Goal: Information Seeking & Learning: Learn about a topic

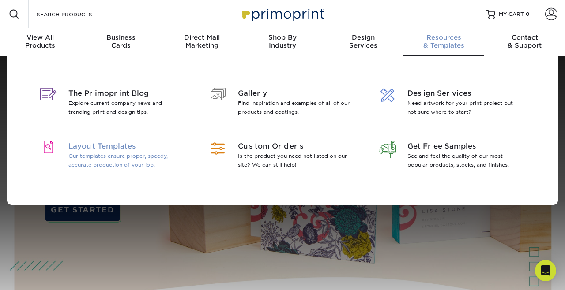
click at [78, 145] on span "Layout Templates" at bounding box center [125, 146] width 114 height 11
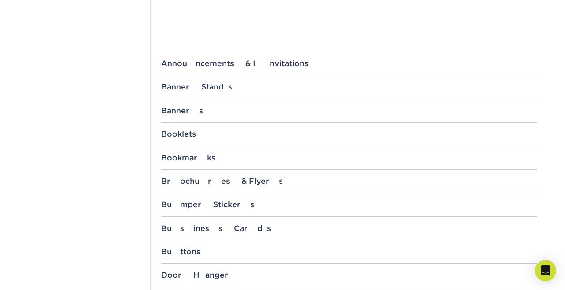
scroll to position [325, 0]
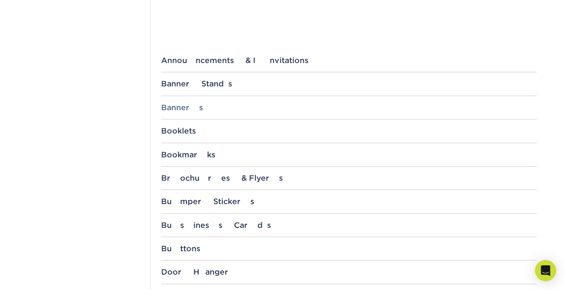
click at [175, 106] on div "Banners" at bounding box center [349, 107] width 376 height 9
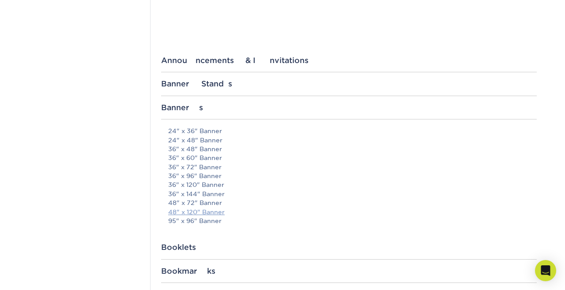
click at [196, 211] on link "48" x 120" Banner" at bounding box center [196, 212] width 56 height 7
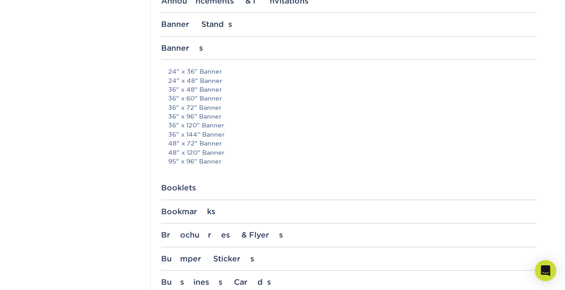
scroll to position [394, 0]
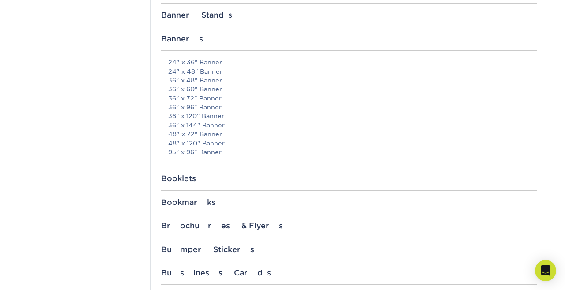
click at [187, 18] on div "Banner Stands" at bounding box center [349, 15] width 376 height 9
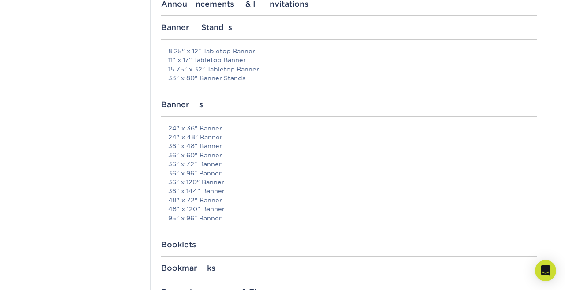
scroll to position [376, 0]
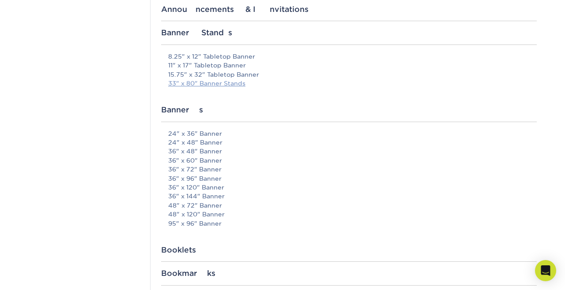
click at [194, 83] on link "33" x 80" Banner Stands" at bounding box center [206, 83] width 77 height 7
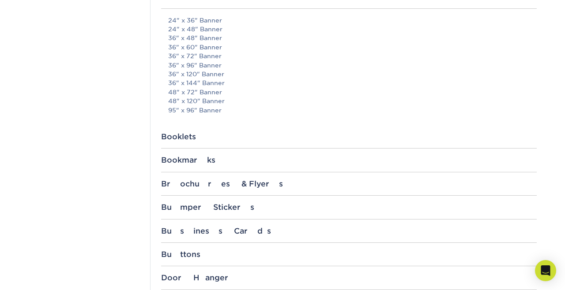
scroll to position [524, 0]
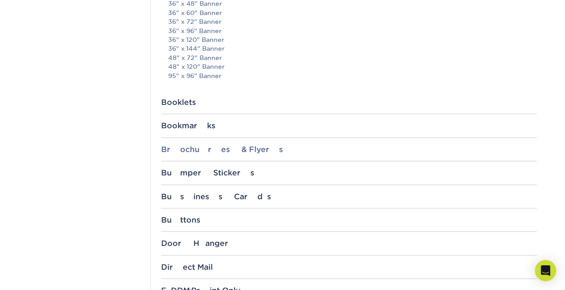
click at [196, 151] on div "Brochures & Flyers" at bounding box center [349, 149] width 376 height 9
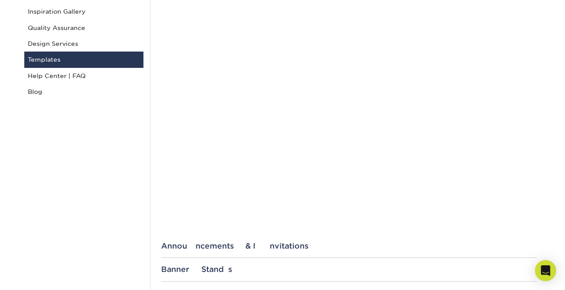
scroll to position [0, 0]
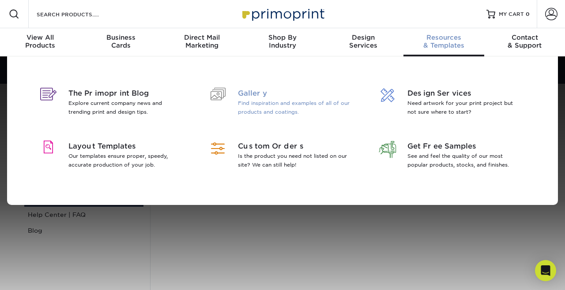
click at [243, 100] on p "Find inspiration and examples of all of our products and coatings." at bounding box center [295, 108] width 114 height 18
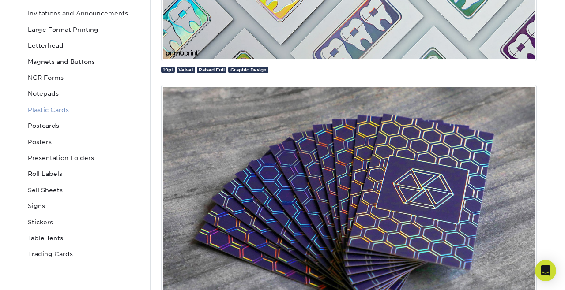
scroll to position [310, 0]
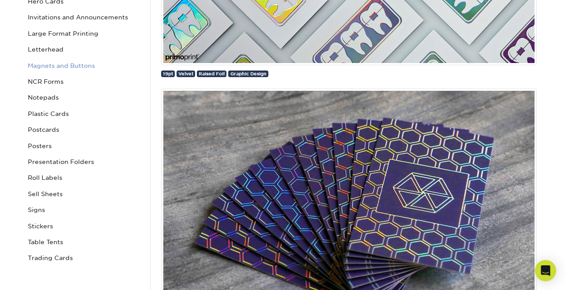
click at [48, 64] on link "Magnets and Buttons" at bounding box center [83, 66] width 119 height 16
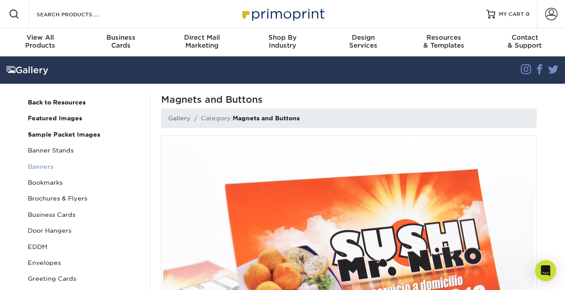
click at [41, 165] on link "Banners" at bounding box center [83, 167] width 119 height 16
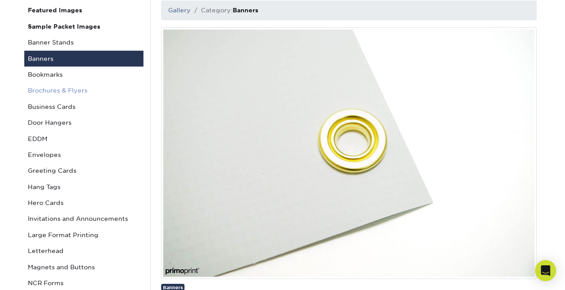
scroll to position [108, 0]
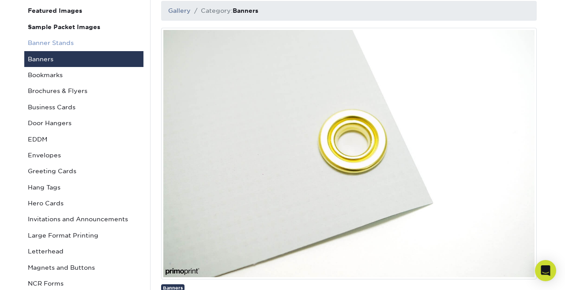
click at [56, 41] on link "Banner Stands" at bounding box center [83, 43] width 119 height 16
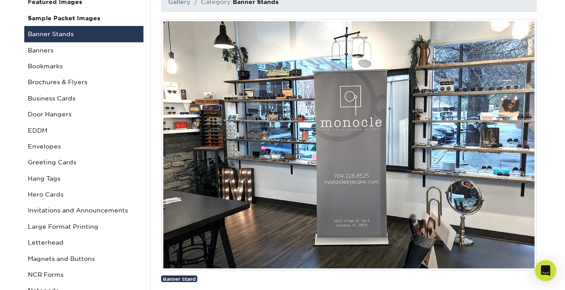
scroll to position [115, 0]
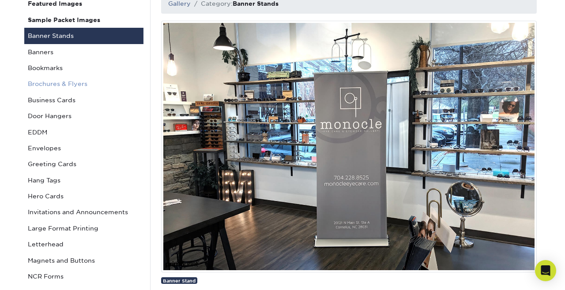
click at [57, 83] on link "Brochures & Flyers" at bounding box center [83, 84] width 119 height 16
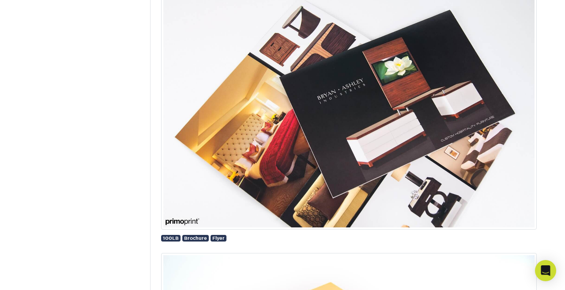
scroll to position [2130, 0]
